Goal: Task Accomplishment & Management: Use online tool/utility

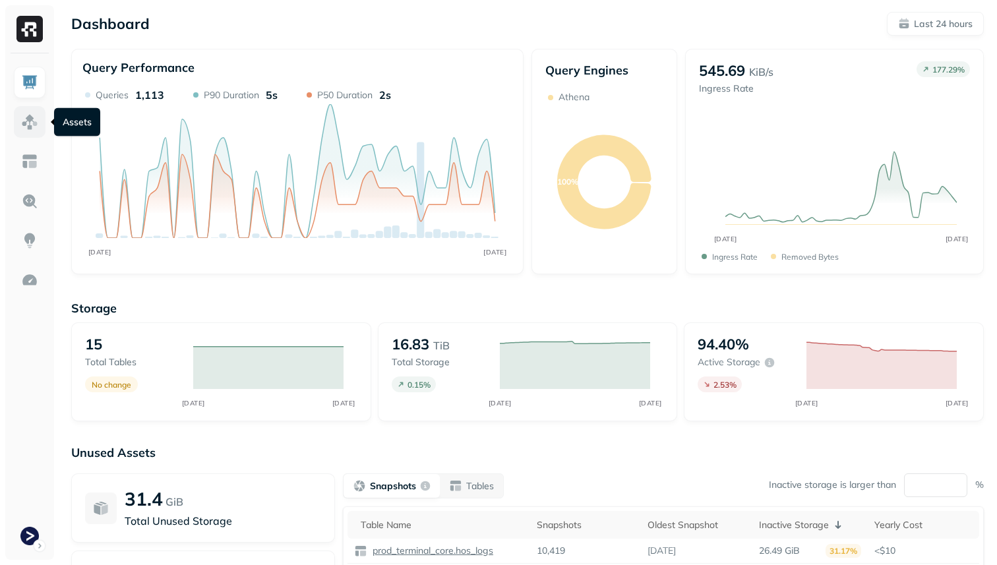
click at [30, 113] on img at bounding box center [29, 121] width 17 height 17
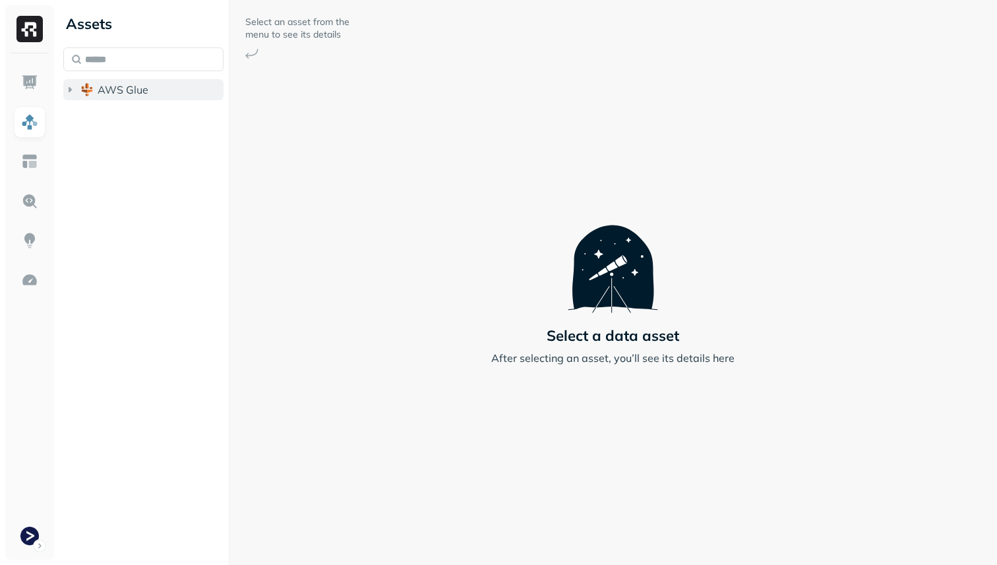
click at [102, 94] on span "AWS Glue" at bounding box center [123, 89] width 51 height 13
click at [113, 110] on span "prod_terminal_core" at bounding box center [159, 114] width 96 height 13
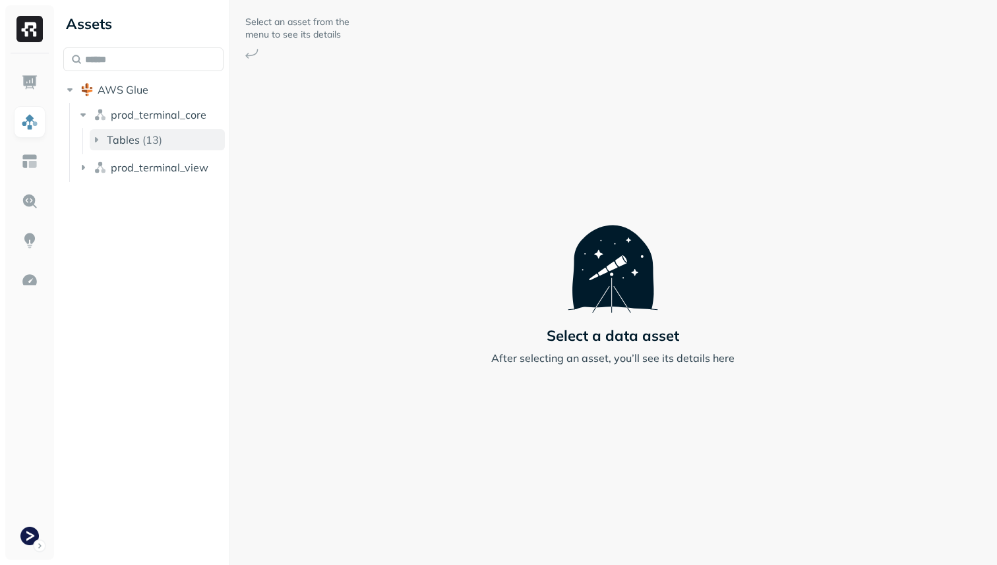
click at [126, 137] on span "Tables" at bounding box center [123, 139] width 33 height 13
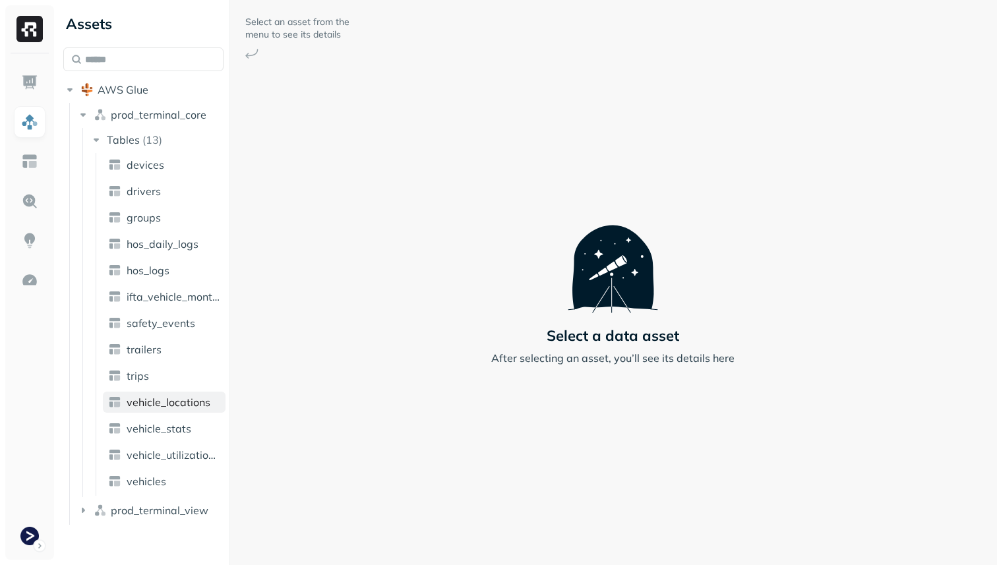
click at [171, 407] on span "vehicle_locations" at bounding box center [169, 401] width 84 height 13
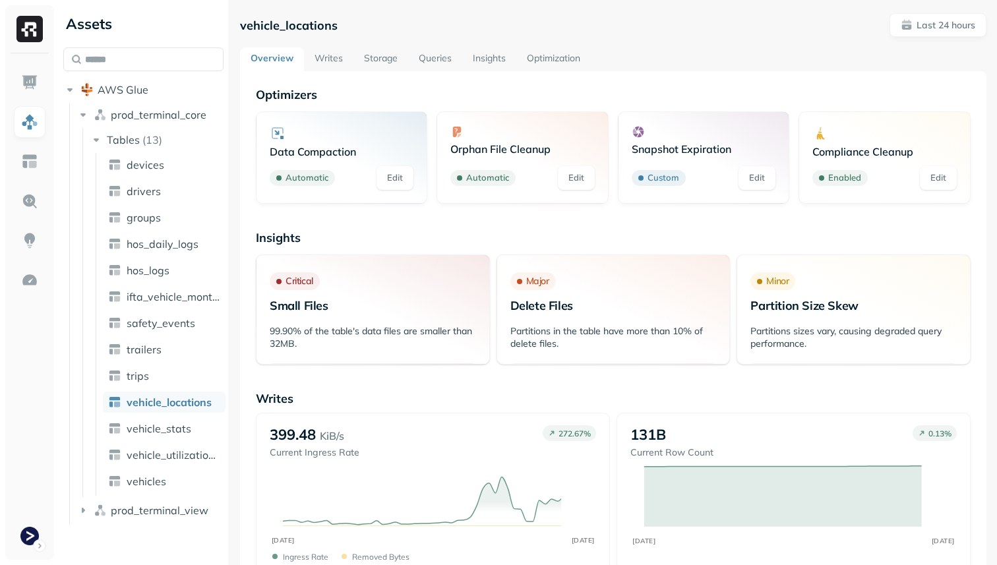
click at [386, 47] on link "Storage" at bounding box center [380, 59] width 55 height 24
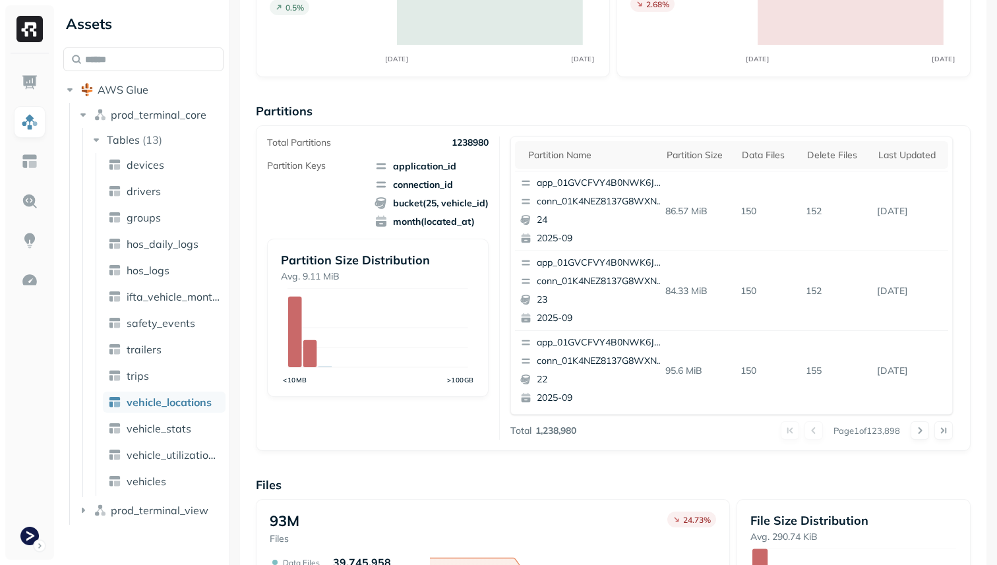
scroll to position [443, 0]
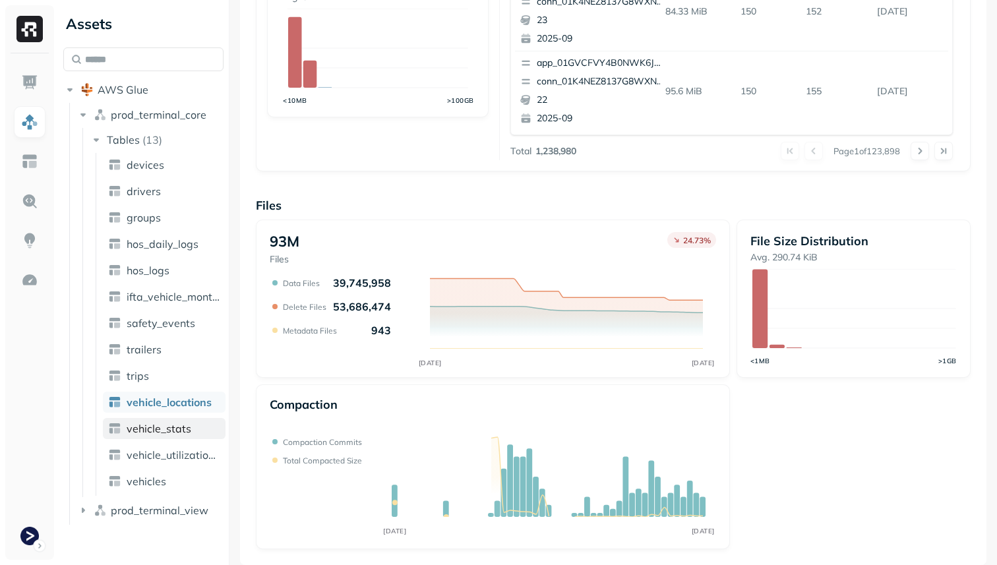
click at [176, 434] on span "vehicle_stats" at bounding box center [159, 428] width 65 height 13
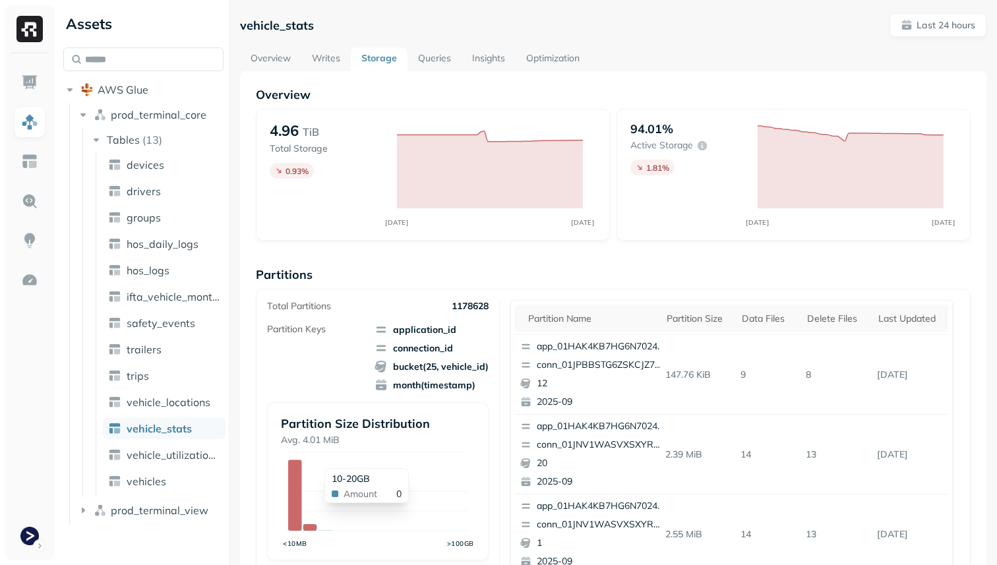
scroll to position [657, 0]
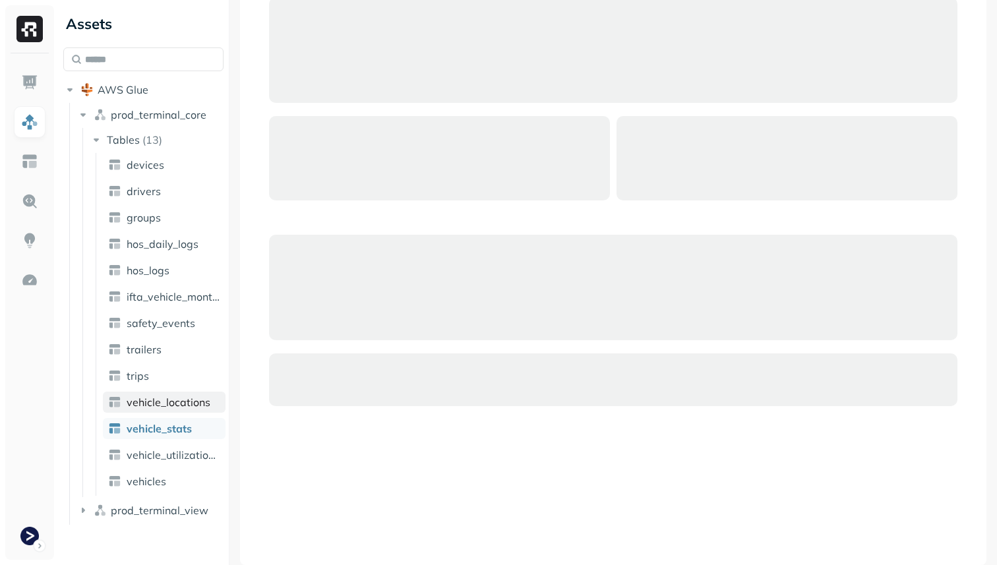
click at [161, 404] on span "vehicle_locations" at bounding box center [169, 401] width 84 height 13
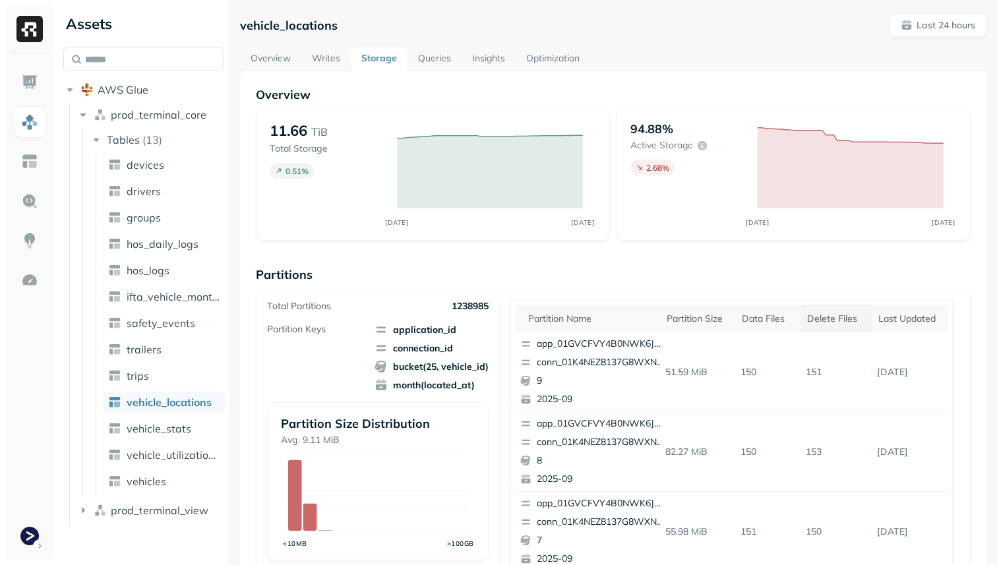
click at [818, 319] on div "Delete Files" at bounding box center [836, 318] width 58 height 13
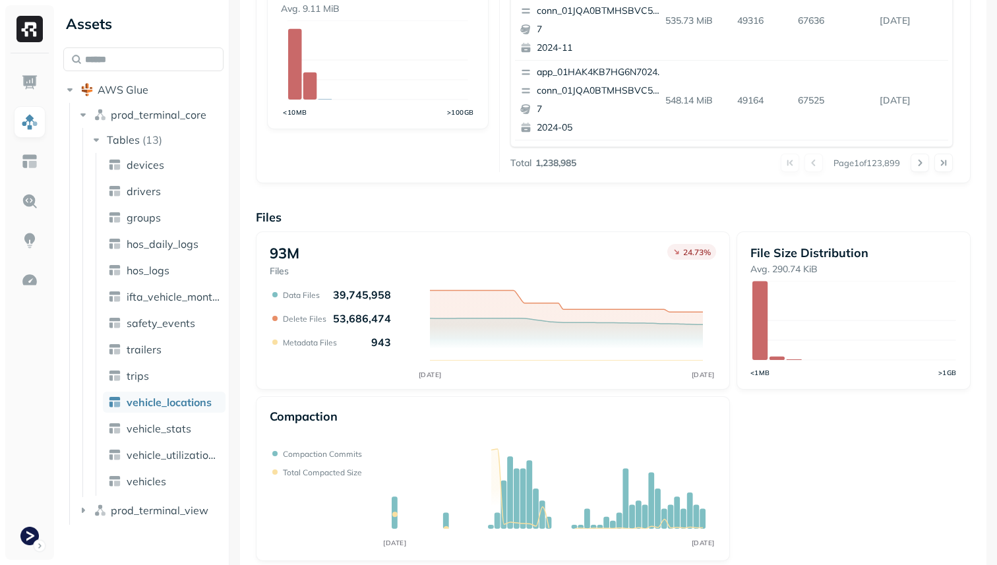
scroll to position [443, 0]
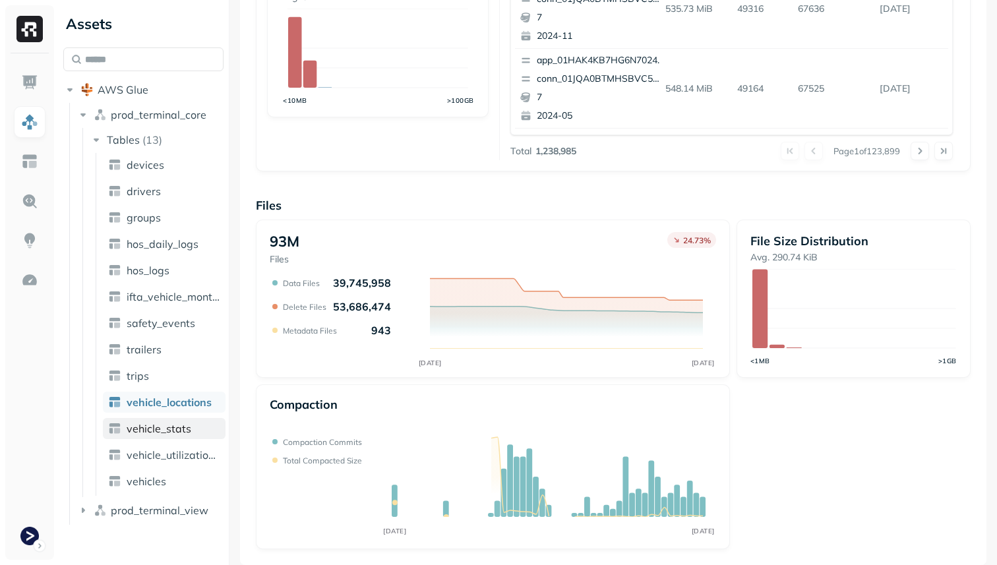
click at [194, 434] on link "vehicle_stats" at bounding box center [164, 428] width 123 height 21
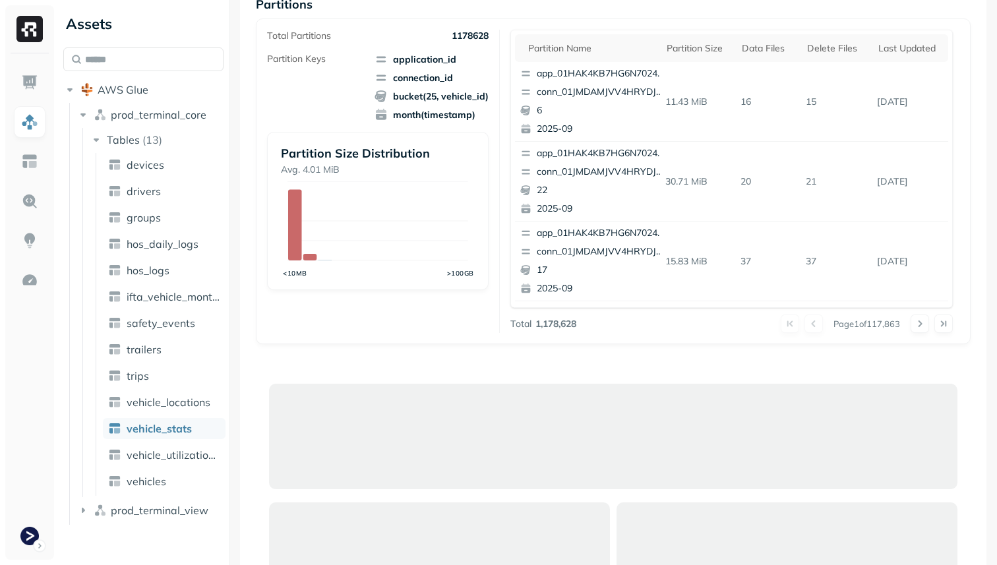
scroll to position [222, 0]
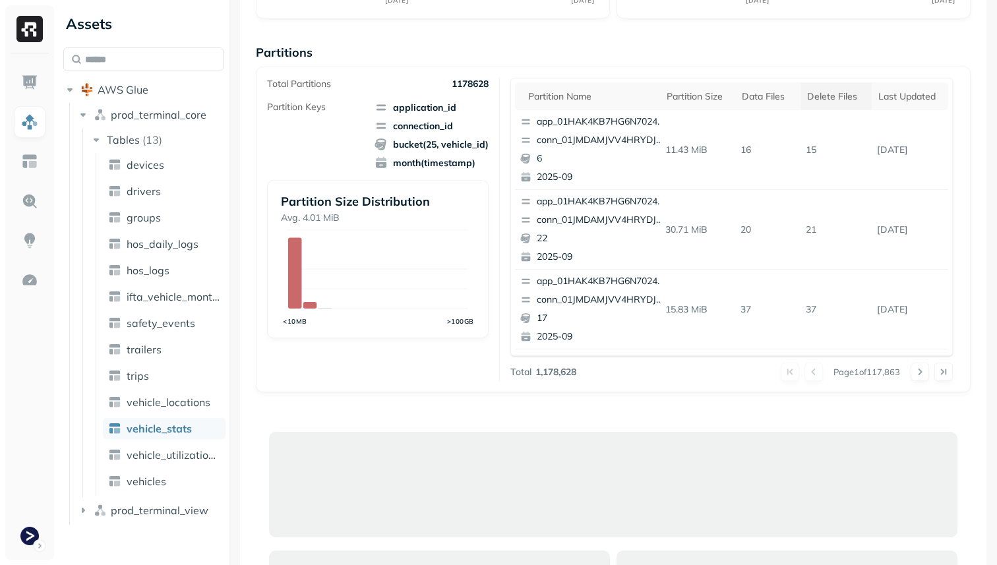
click at [815, 94] on div "Delete Files" at bounding box center [836, 96] width 58 height 13
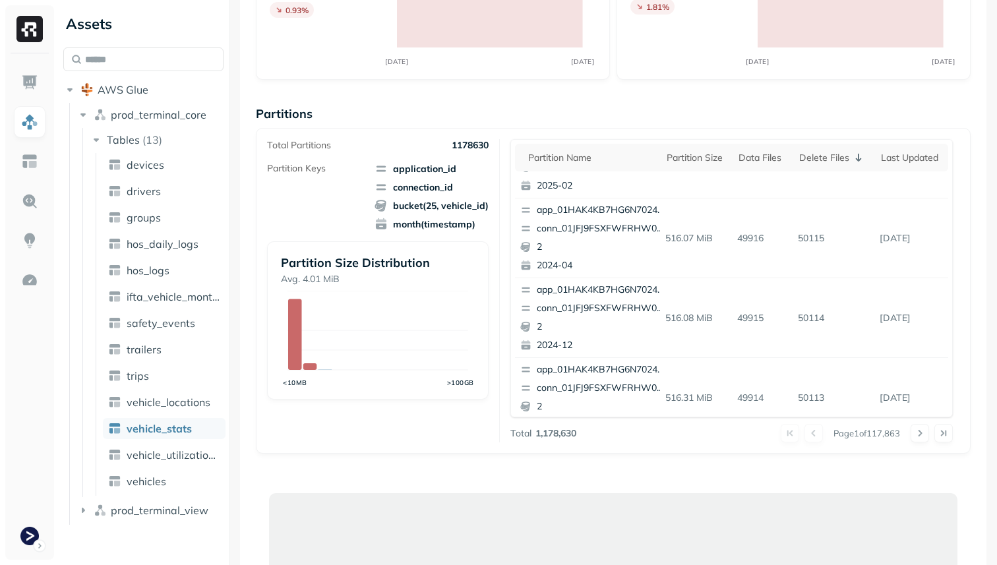
scroll to position [556, 0]
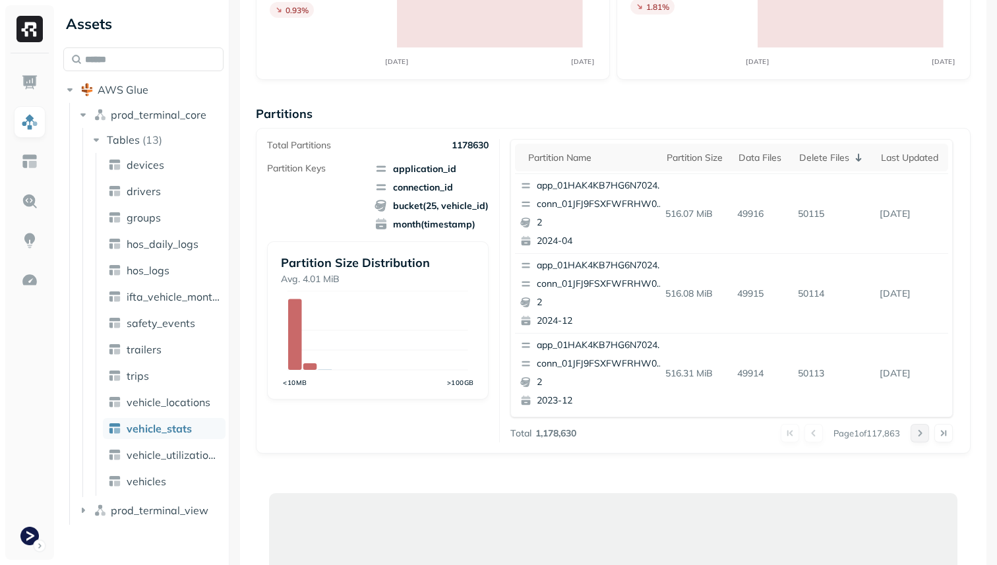
click at [922, 431] on button at bounding box center [919, 433] width 18 height 18
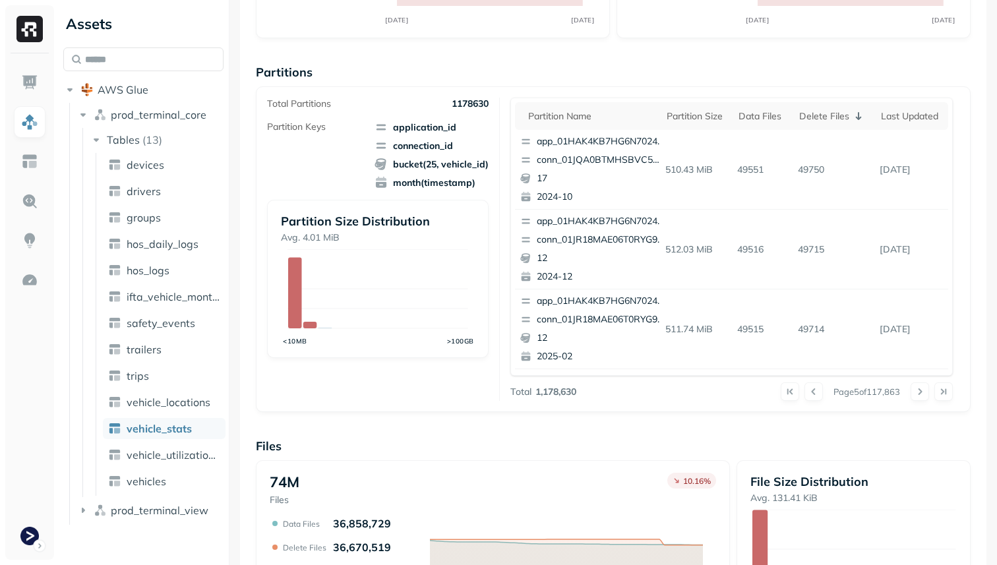
scroll to position [196, 0]
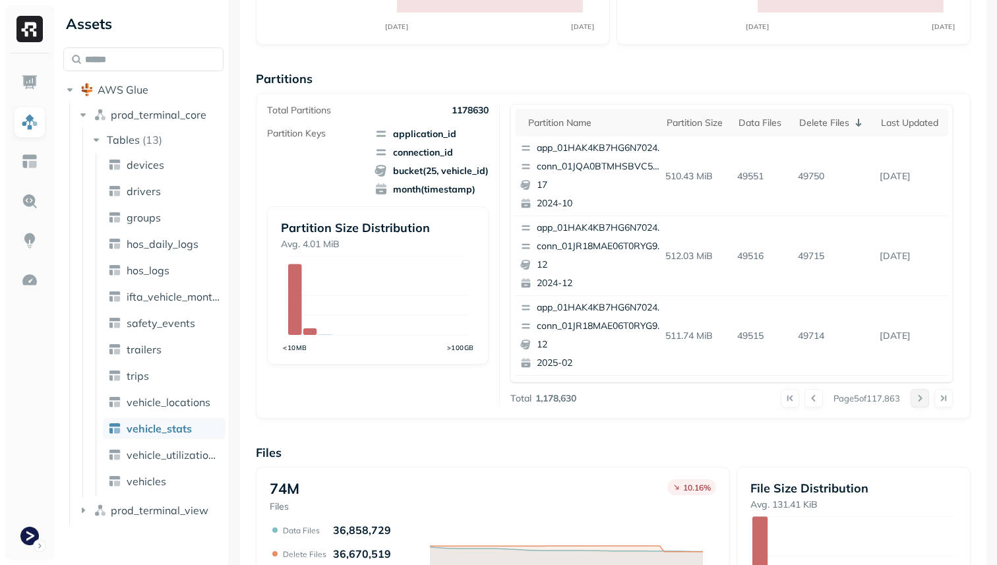
click at [917, 400] on button at bounding box center [919, 398] width 18 height 18
click at [917, 400] on div at bounding box center [931, 398] width 42 height 18
click at [917, 400] on button at bounding box center [919, 398] width 18 height 18
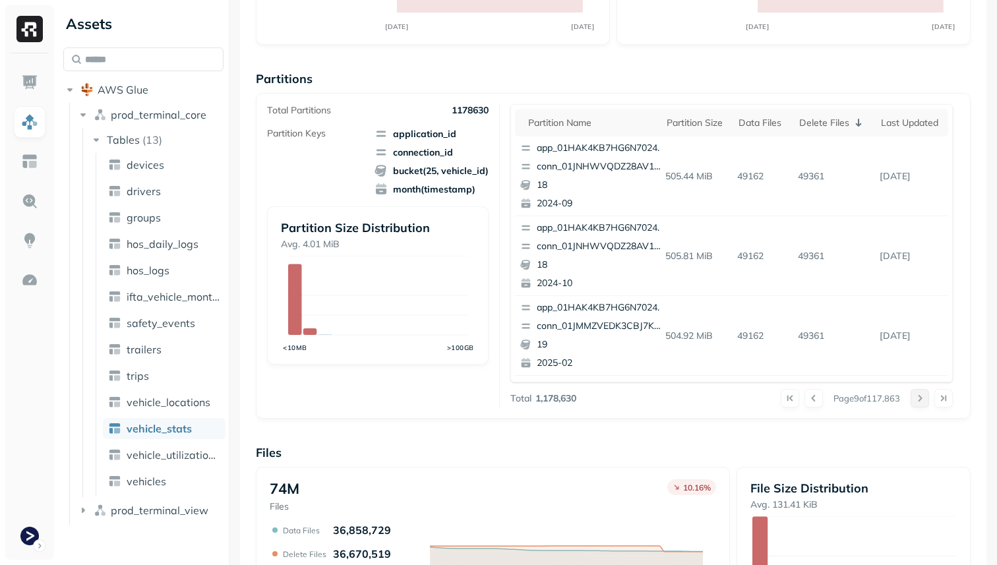
click at [917, 400] on button at bounding box center [919, 398] width 18 height 18
click at [917, 400] on div at bounding box center [931, 398] width 42 height 18
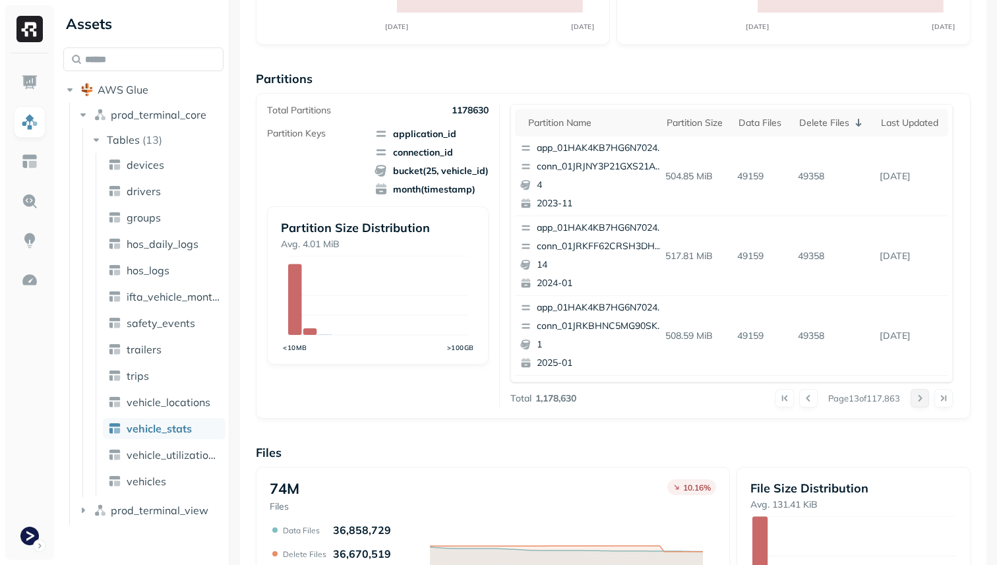
click at [917, 400] on button at bounding box center [919, 398] width 18 height 18
click at [917, 400] on div at bounding box center [931, 398] width 42 height 18
click at [917, 400] on button at bounding box center [919, 398] width 18 height 18
click at [917, 400] on div at bounding box center [931, 398] width 42 height 18
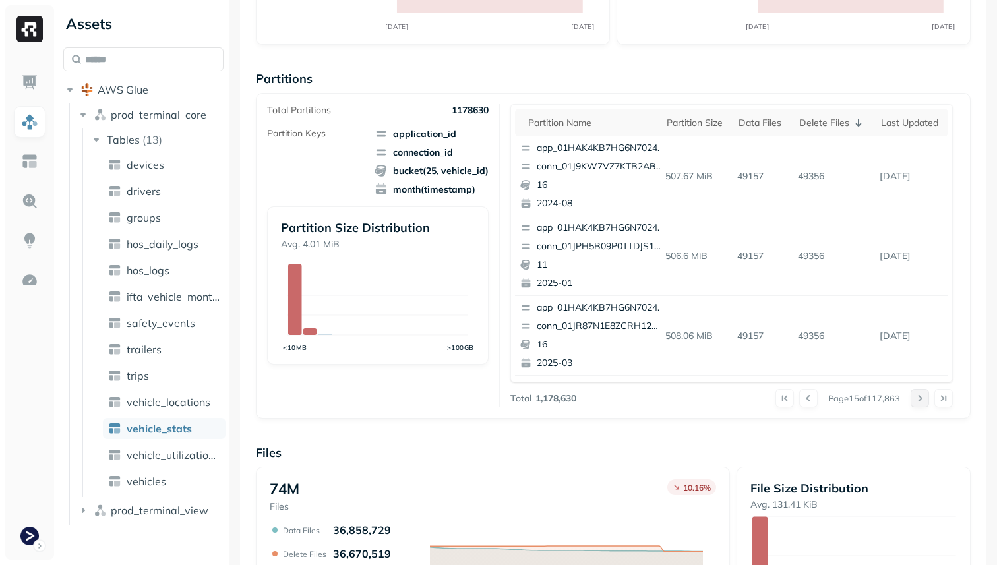
click at [917, 400] on button at bounding box center [919, 398] width 18 height 18
click at [917, 400] on div at bounding box center [931, 398] width 42 height 18
click at [917, 400] on button at bounding box center [919, 398] width 18 height 18
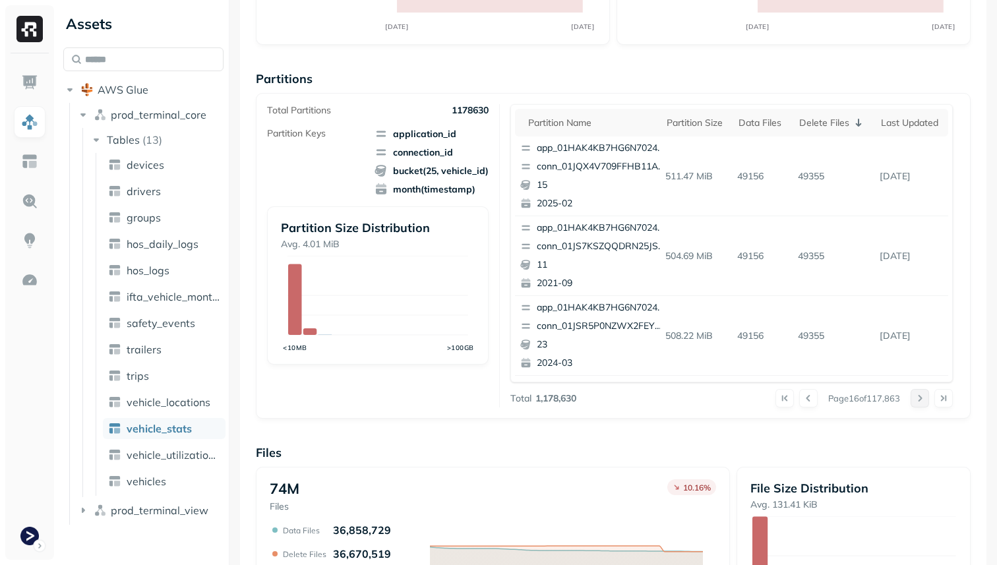
click at [917, 400] on div at bounding box center [931, 398] width 42 height 18
click at [917, 400] on button at bounding box center [919, 398] width 18 height 18
click at [917, 400] on div at bounding box center [931, 398] width 42 height 18
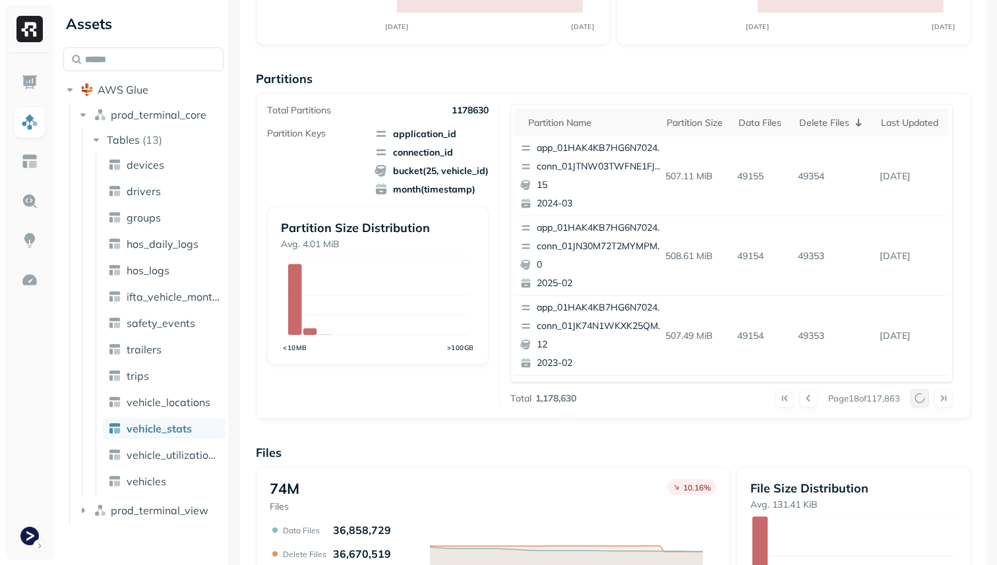
click at [917, 400] on div at bounding box center [931, 398] width 42 height 18
click at [917, 400] on button at bounding box center [919, 398] width 18 height 18
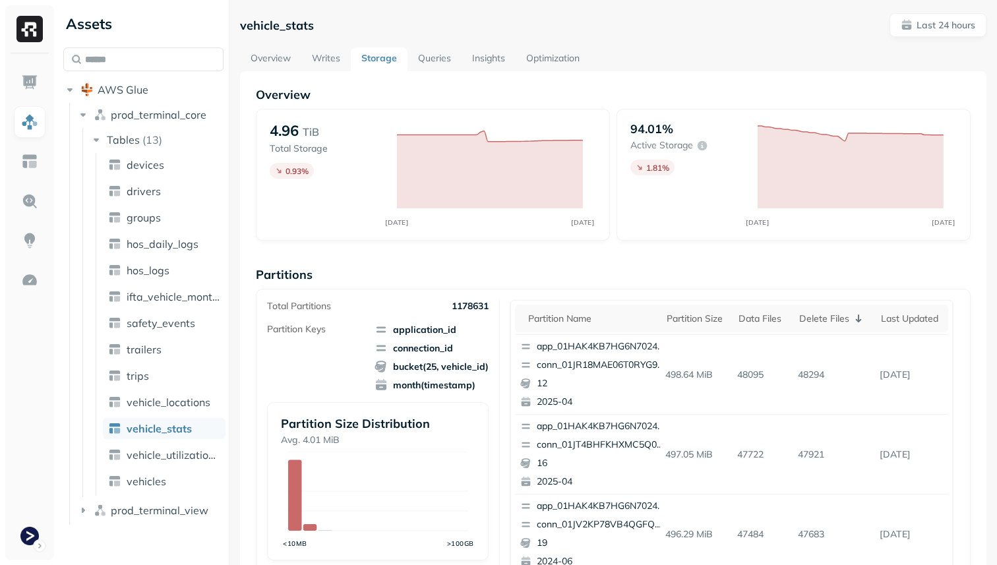
scroll to position [0, 0]
click at [807, 324] on div "Delete Files" at bounding box center [833, 318] width 69 height 16
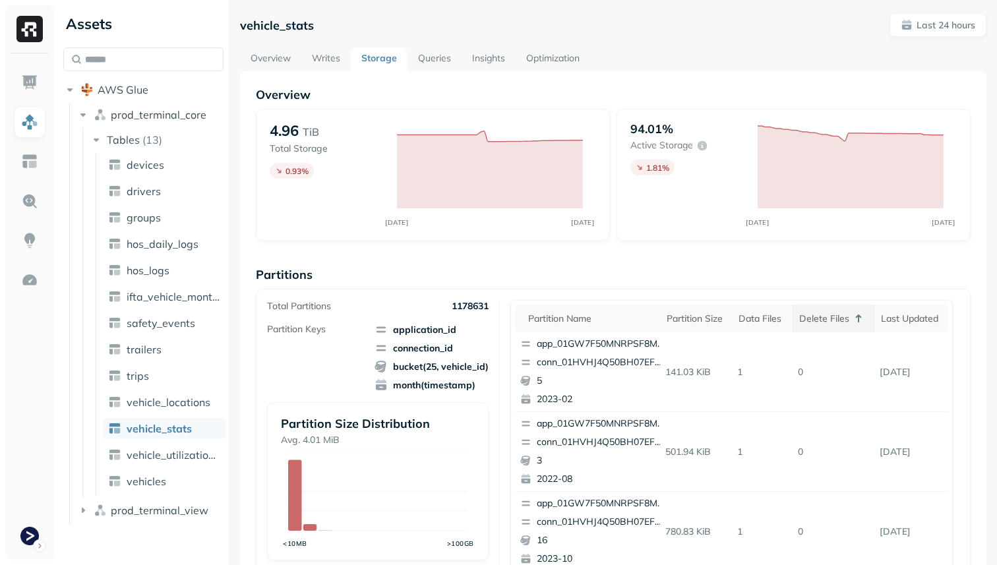
click at [807, 324] on div "Delete Files" at bounding box center [833, 318] width 69 height 16
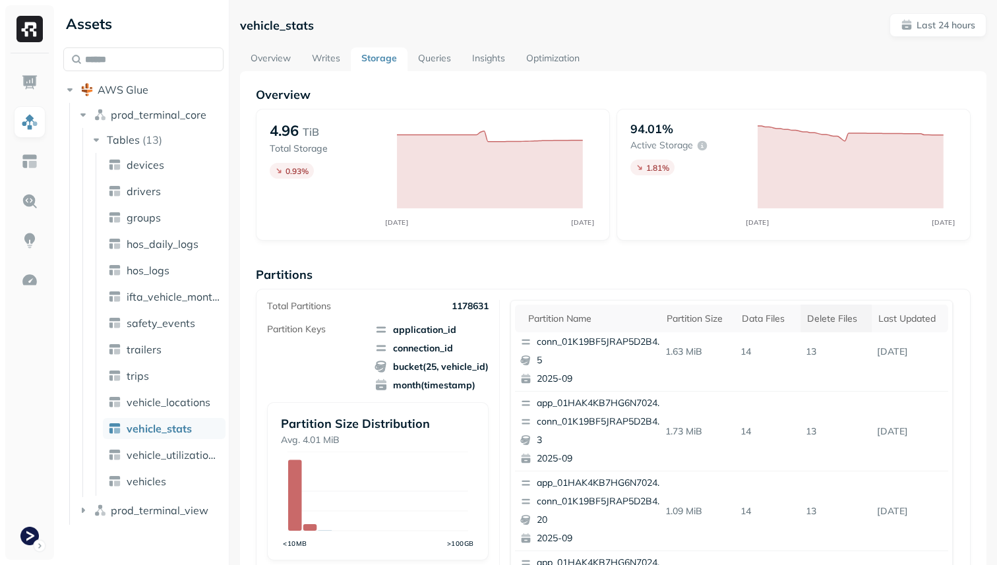
scroll to position [22, 0]
click at [824, 314] on div "Delete Files" at bounding box center [836, 318] width 58 height 13
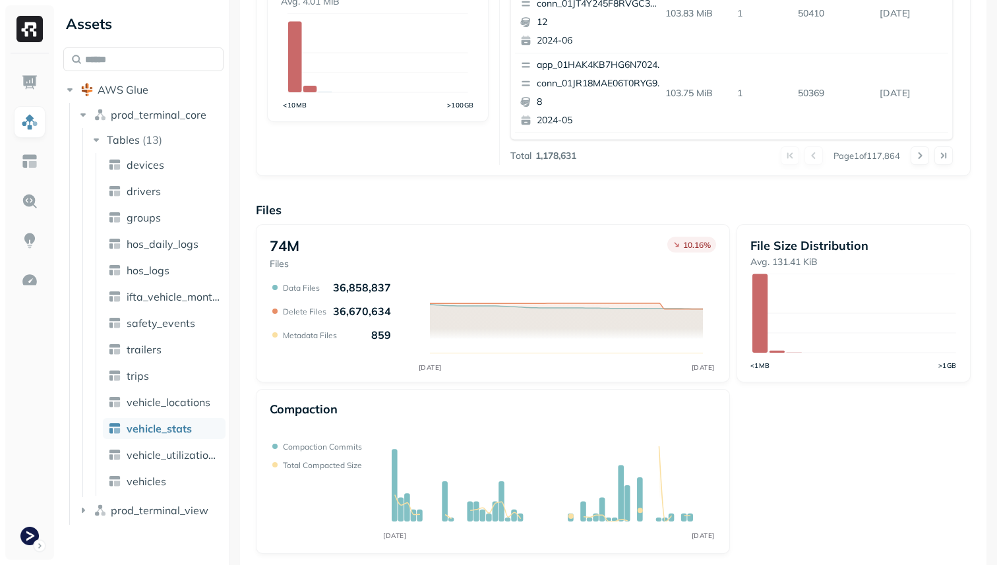
scroll to position [443, 0]
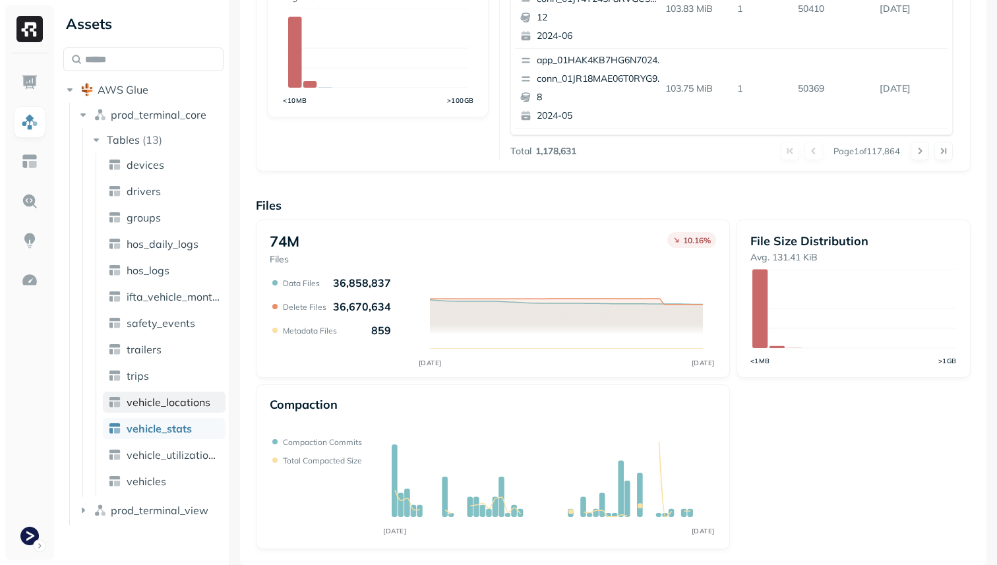
click at [199, 401] on span "vehicle_locations" at bounding box center [169, 401] width 84 height 13
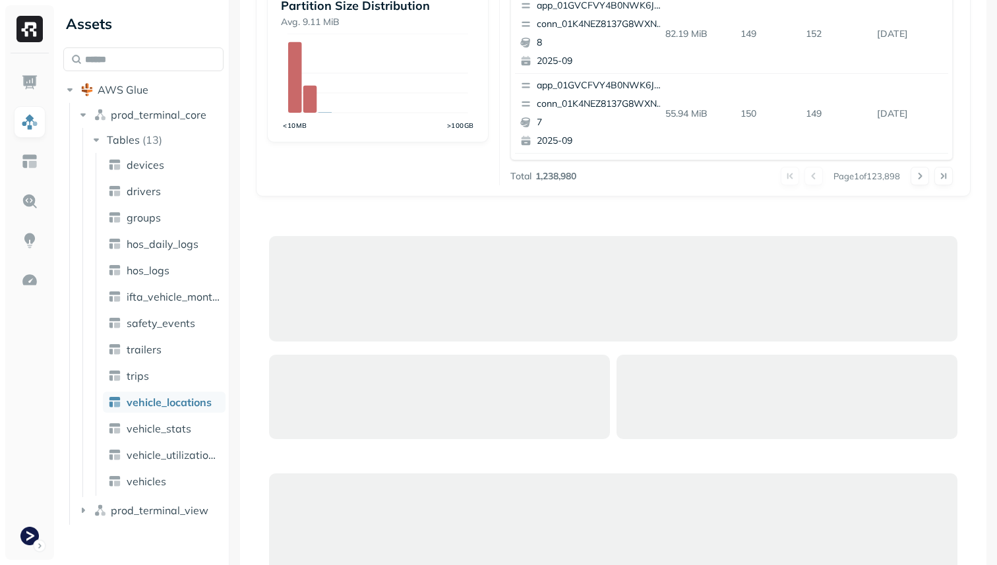
scroll to position [381, 0]
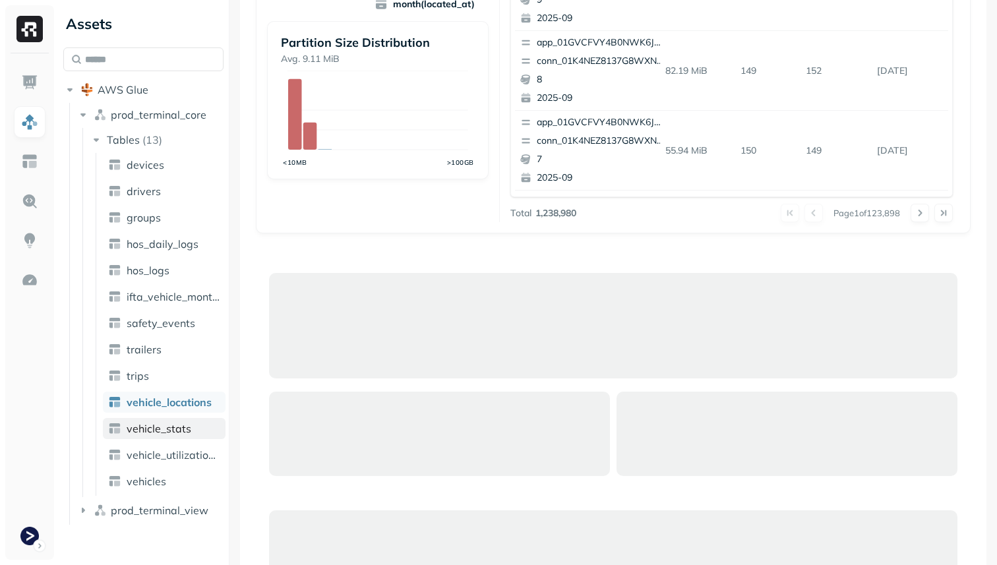
click at [145, 421] on link "vehicle_stats" at bounding box center [164, 428] width 123 height 21
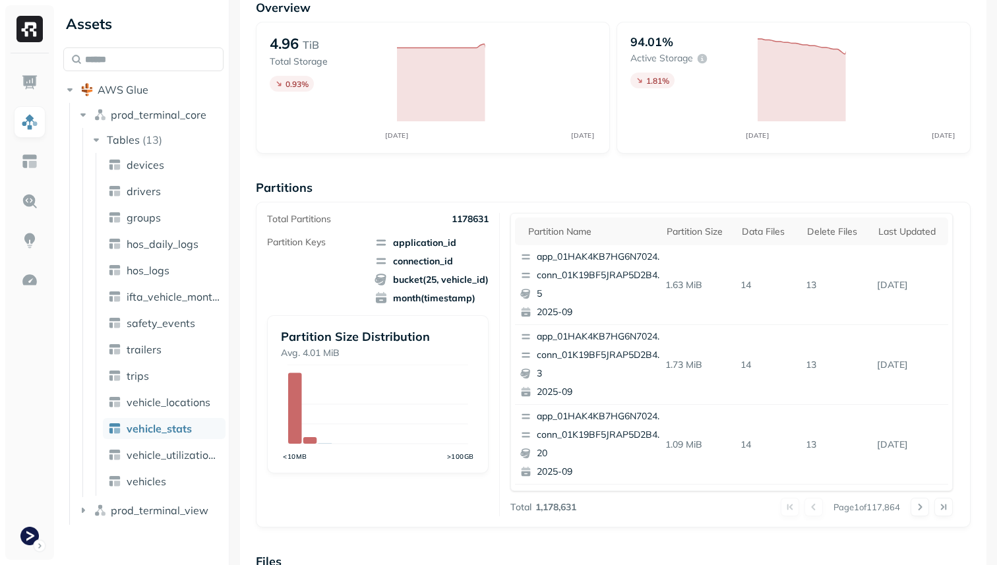
scroll to position [443, 0]
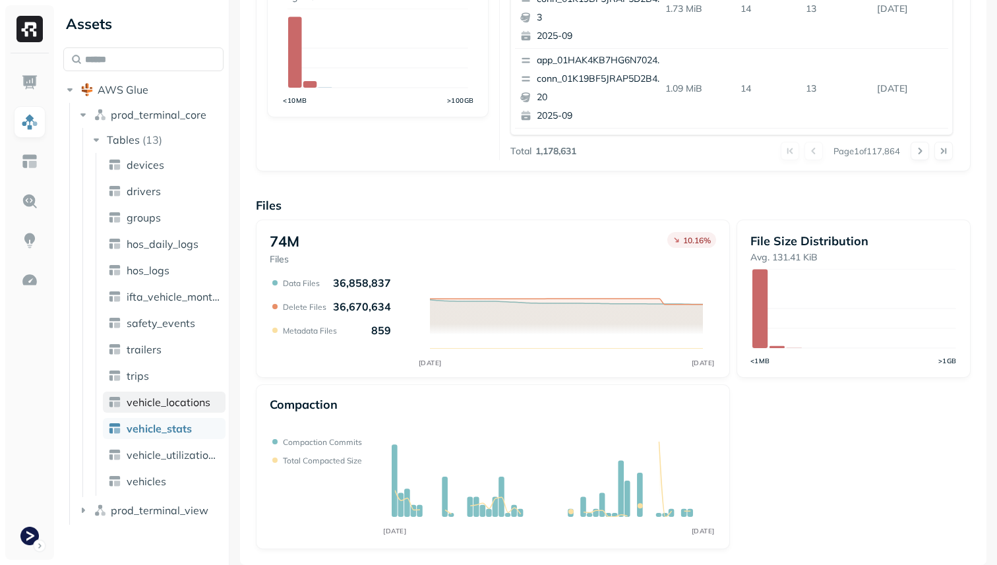
click at [177, 405] on span "vehicle_locations" at bounding box center [169, 401] width 84 height 13
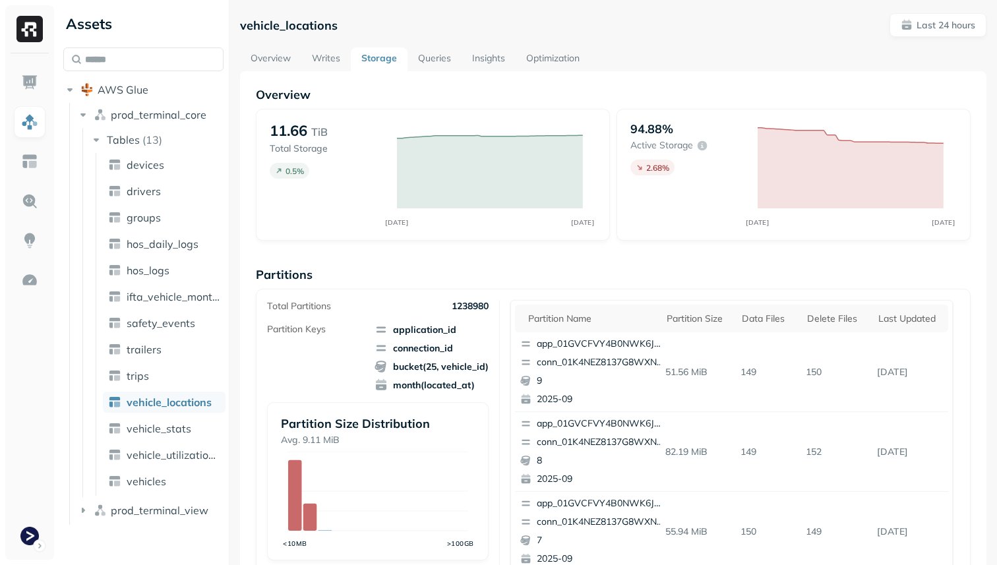
click at [556, 62] on link "Optimization" at bounding box center [552, 59] width 74 height 24
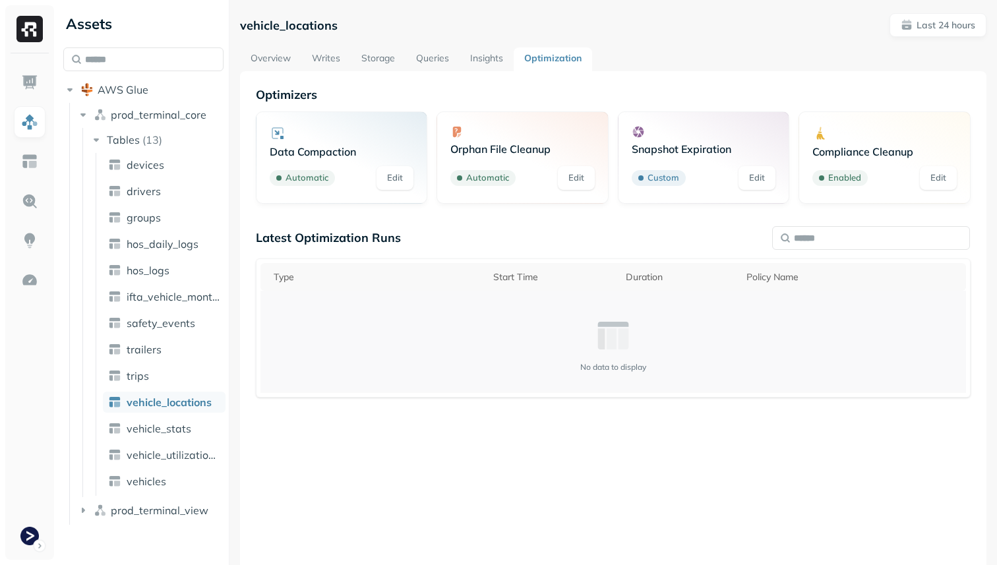
click at [620, 346] on icon at bounding box center [617, 338] width 22 height 21
click at [633, 383] on td "No data to display" at bounding box center [612, 342] width 705 height 102
click at [808, 229] on input "text" at bounding box center [871, 238] width 198 height 24
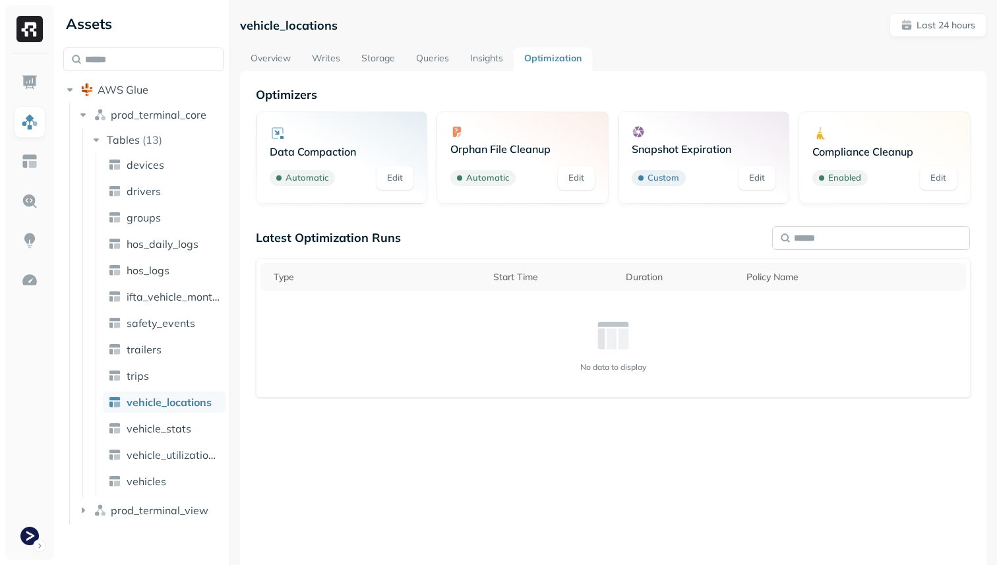
click at [779, 230] on input "text" at bounding box center [871, 238] width 198 height 24
click at [788, 241] on input "text" at bounding box center [871, 238] width 198 height 24
